Goal: Information Seeking & Learning: Learn about a topic

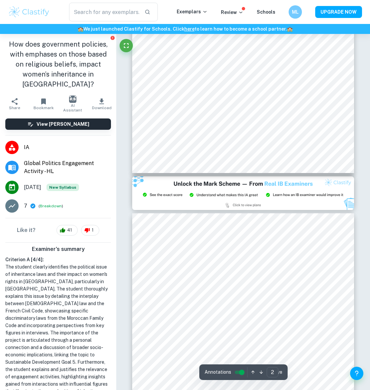
scroll to position [148, 0]
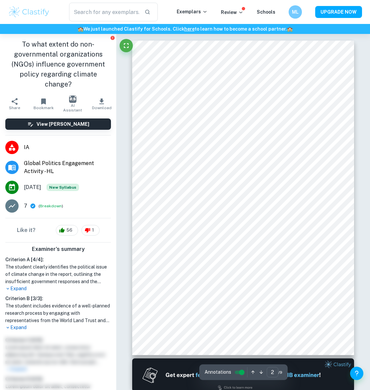
scroll to position [327, 0]
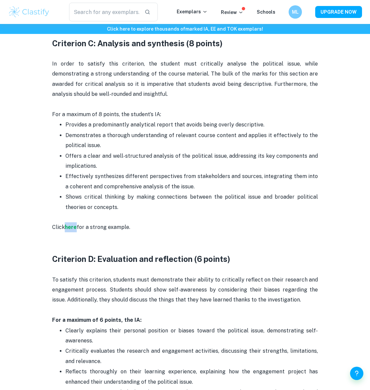
scroll to position [826, 0]
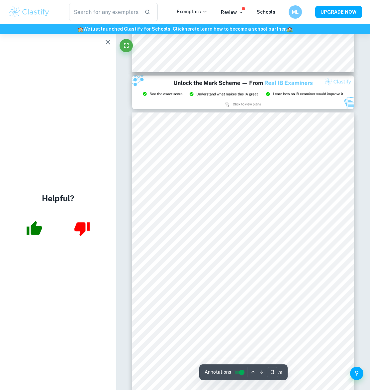
scroll to position [583, 0]
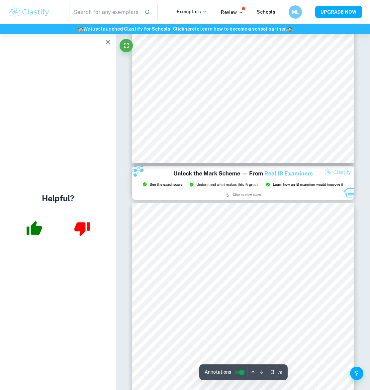
type input "2"
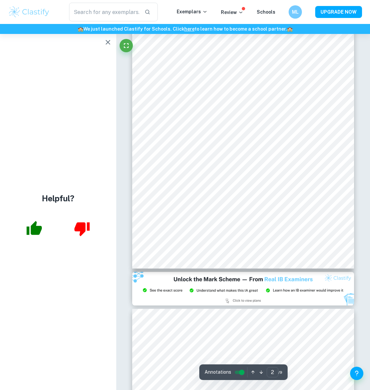
scroll to position [382, 0]
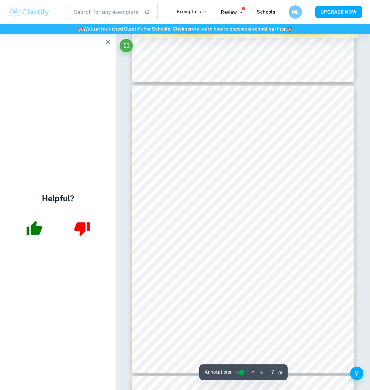
scroll to position [1776, 0]
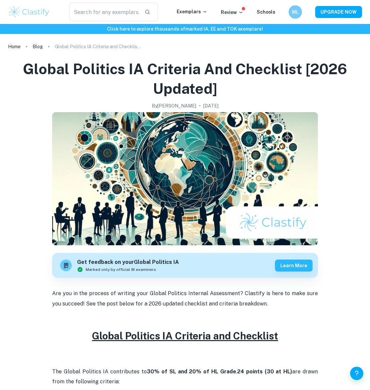
scroll to position [826, 0]
